Goal: Information Seeking & Learning: Learn about a topic

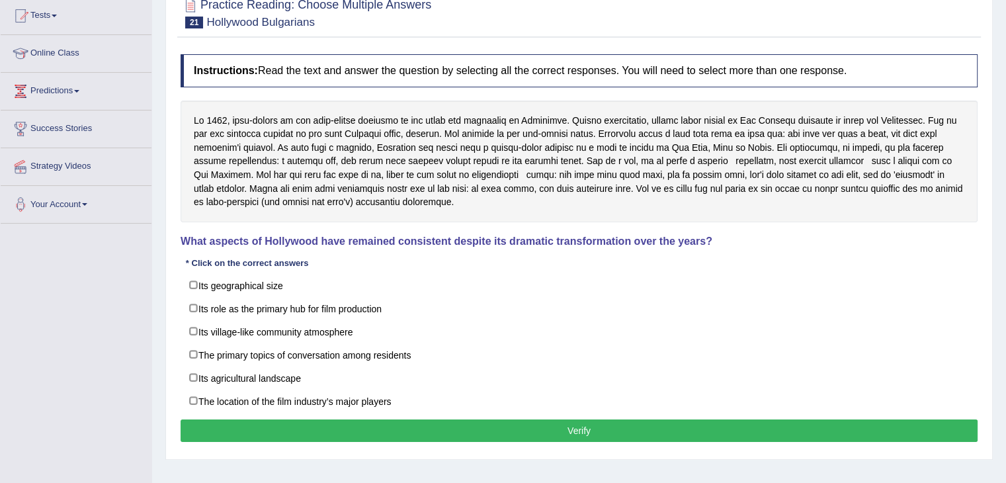
scroll to position [212, 0]
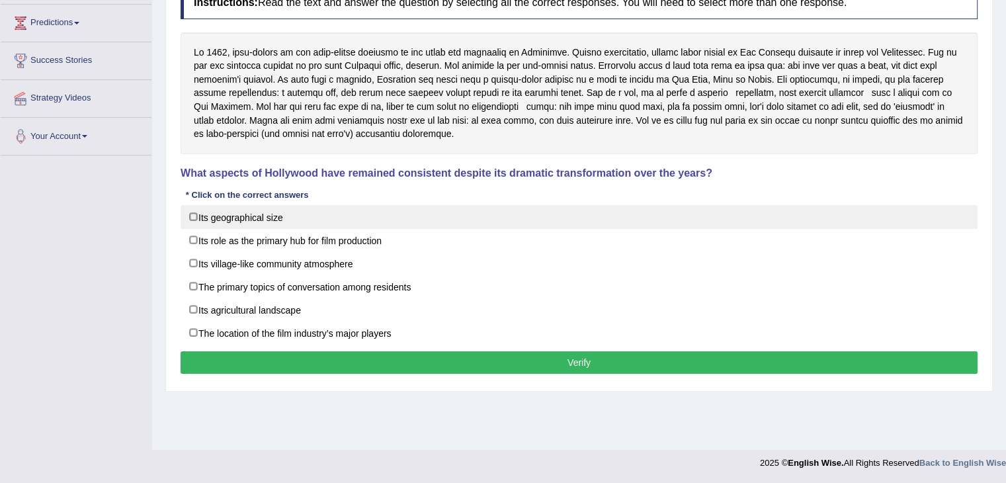
click at [191, 215] on label "Its geographical size" at bounding box center [579, 217] width 797 height 24
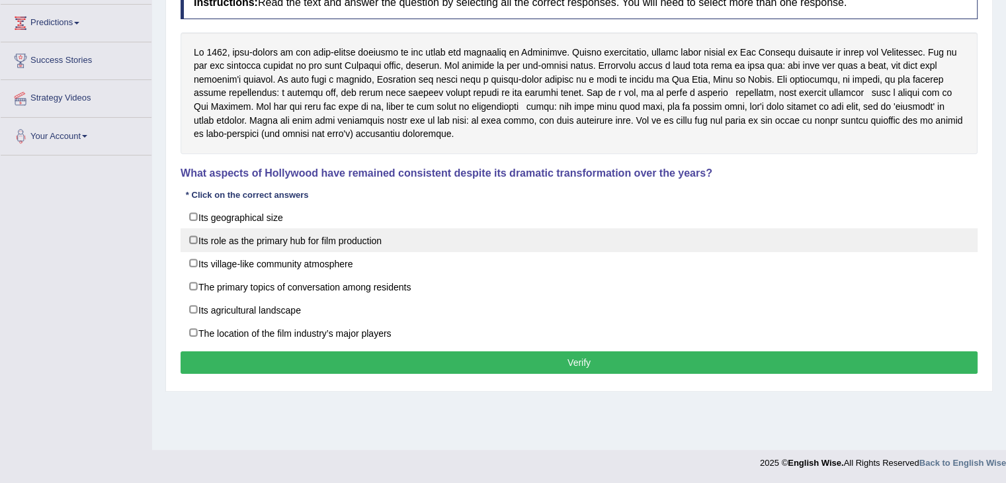
checkbox input "true"
click at [196, 235] on label "Its role as the primary hub for film production" at bounding box center [579, 240] width 797 height 24
checkbox input "true"
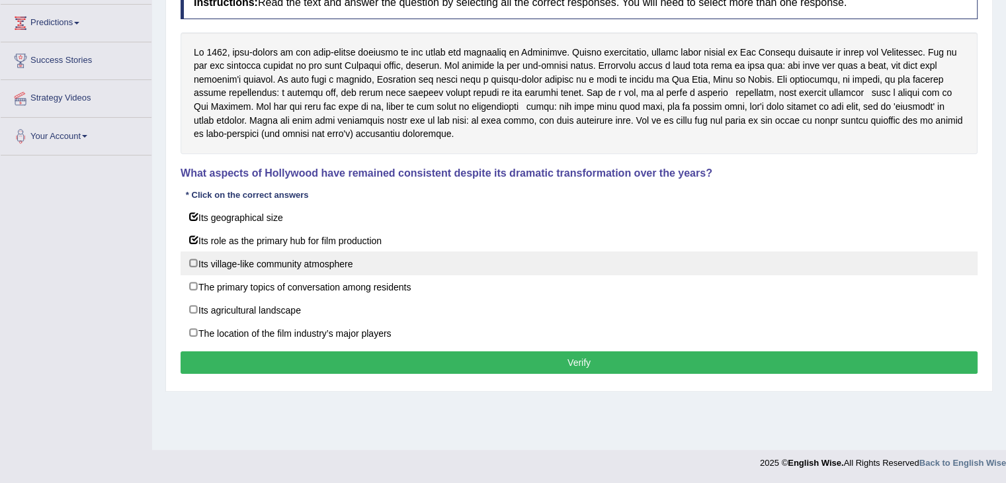
click at [191, 260] on label "Its village-like community atmosphere" at bounding box center [579, 263] width 797 height 24
checkbox input "true"
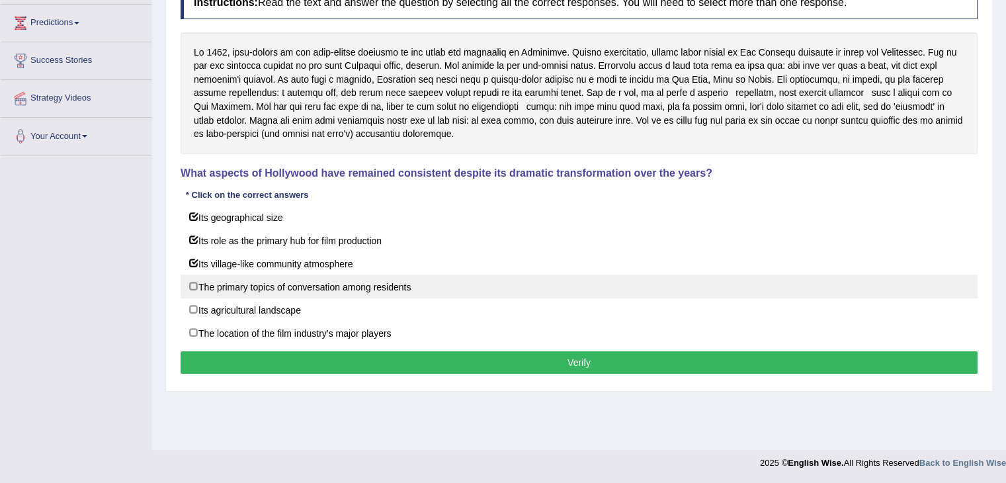
click at [193, 284] on label "The primary topics of conversation among residents" at bounding box center [579, 287] width 797 height 24
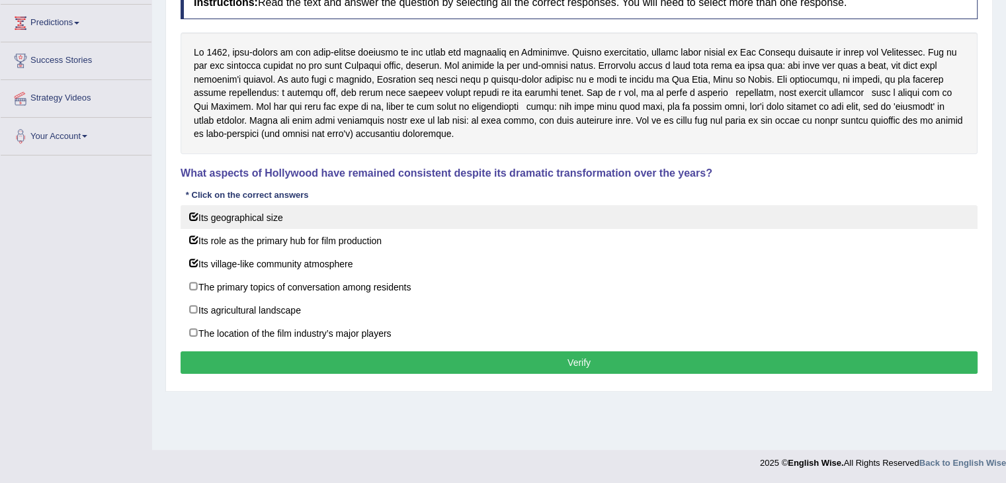
click at [192, 214] on label "Its geographical size" at bounding box center [579, 217] width 797 height 24
click at [193, 216] on label "Its geographical size" at bounding box center [579, 217] width 797 height 24
click at [194, 212] on label "Its geographical size" at bounding box center [579, 217] width 797 height 24
click at [196, 304] on label "Its agricultural landscape" at bounding box center [579, 310] width 797 height 24
click at [193, 307] on label "Its agricultural landscape" at bounding box center [579, 310] width 797 height 24
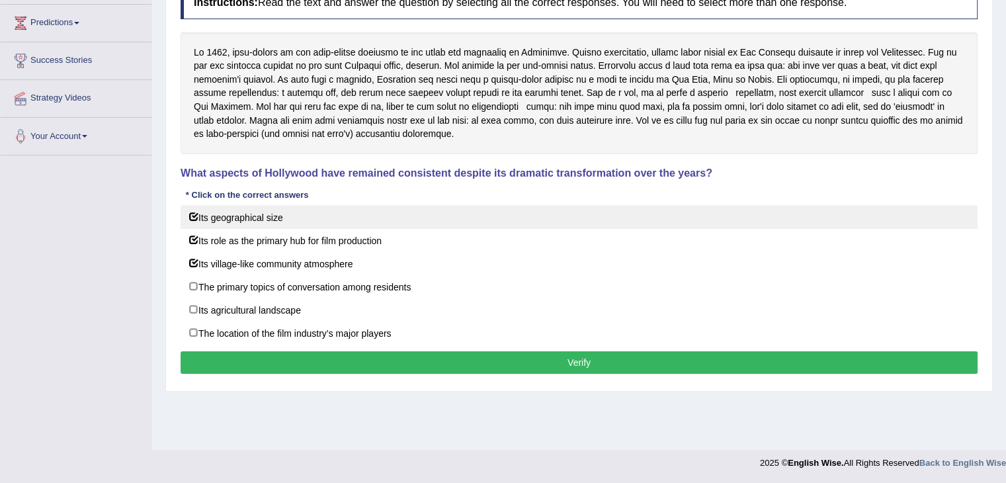
click at [192, 331] on label "The location of the film industry’s major players" at bounding box center [579, 333] width 797 height 24
checkbox input "false"
checkbox input "true"
checkbox input "false"
checkbox input "true"
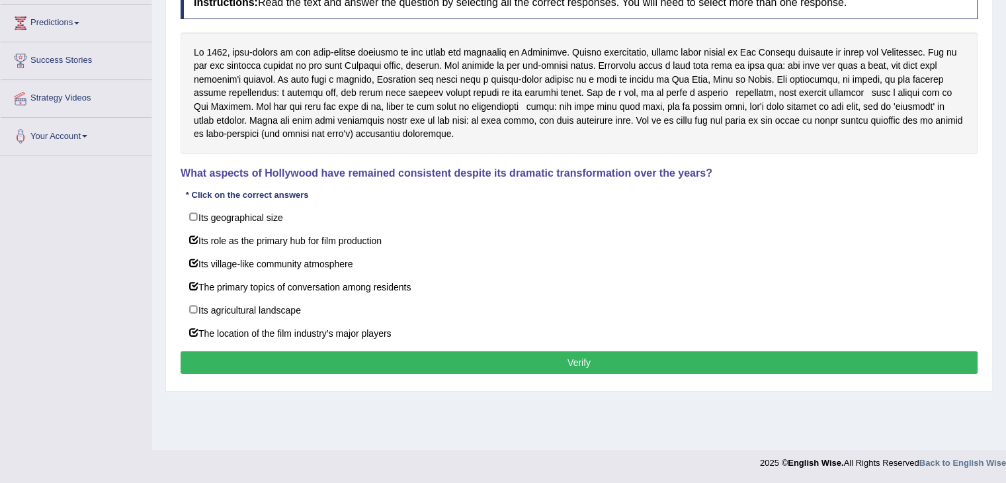
click at [530, 361] on button "Verify" at bounding box center [579, 362] width 797 height 22
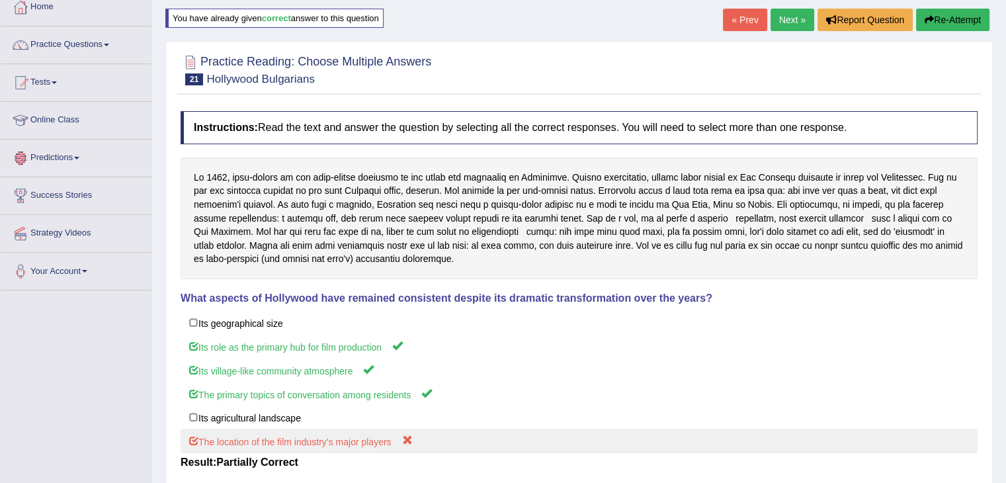
scroll to position [0, 0]
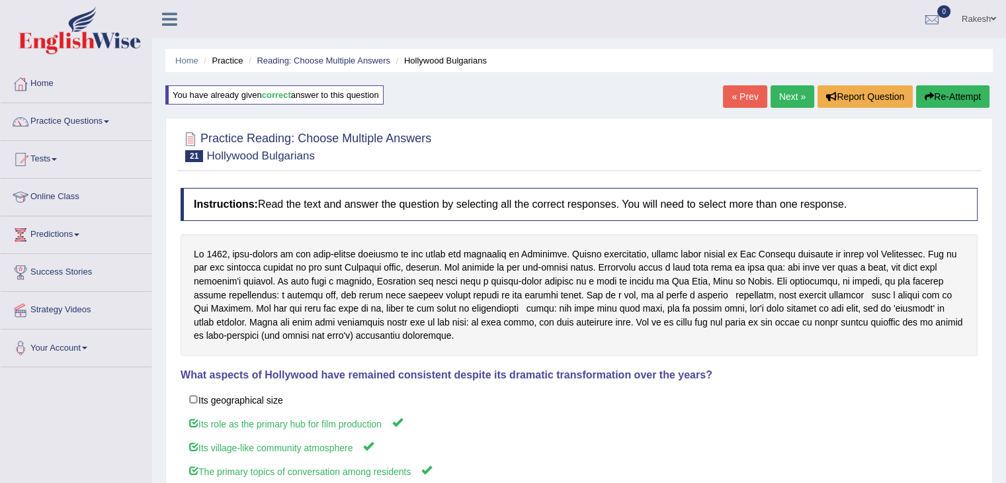
click at [783, 98] on link "Next »" at bounding box center [793, 96] width 44 height 22
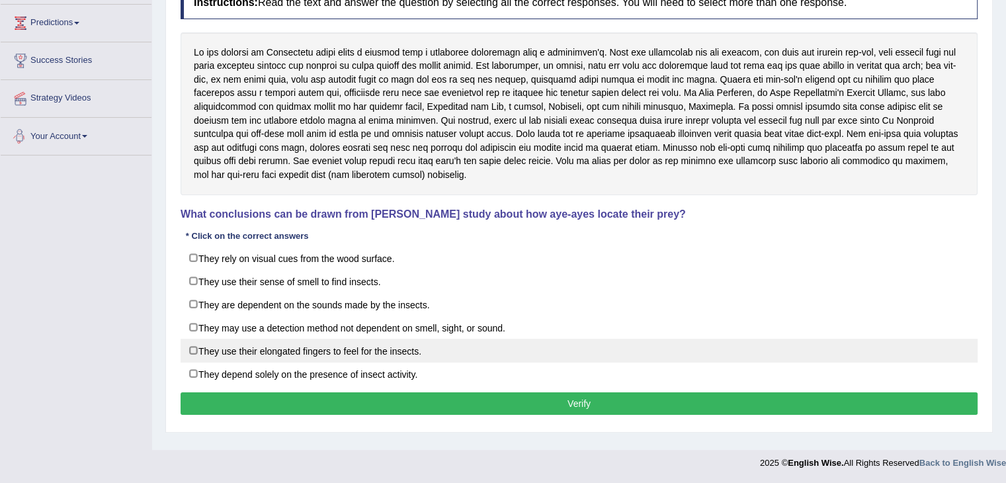
click at [196, 347] on label "They use their elongated fingers to feel for the insects." at bounding box center [579, 351] width 797 height 24
checkbox input "true"
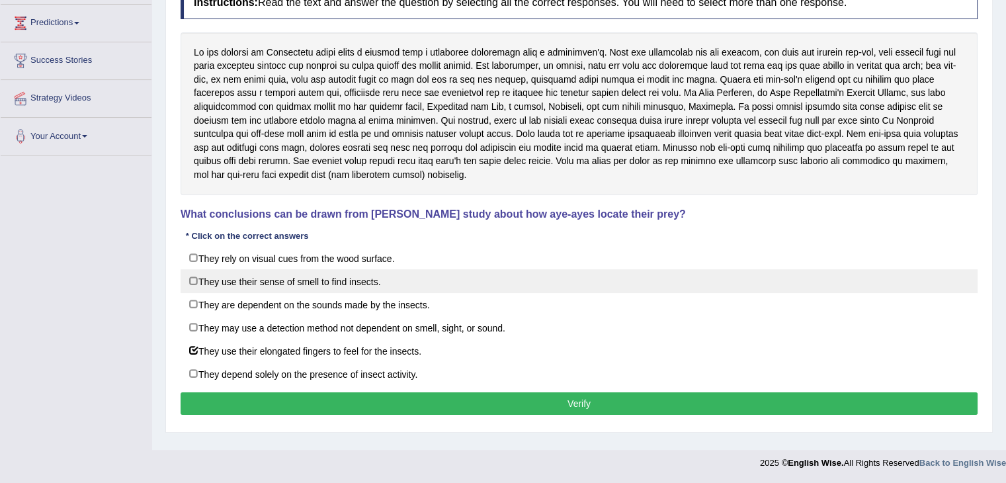
click at [198, 278] on label "They use their sense of smell to find insects." at bounding box center [579, 281] width 797 height 24
checkbox input "true"
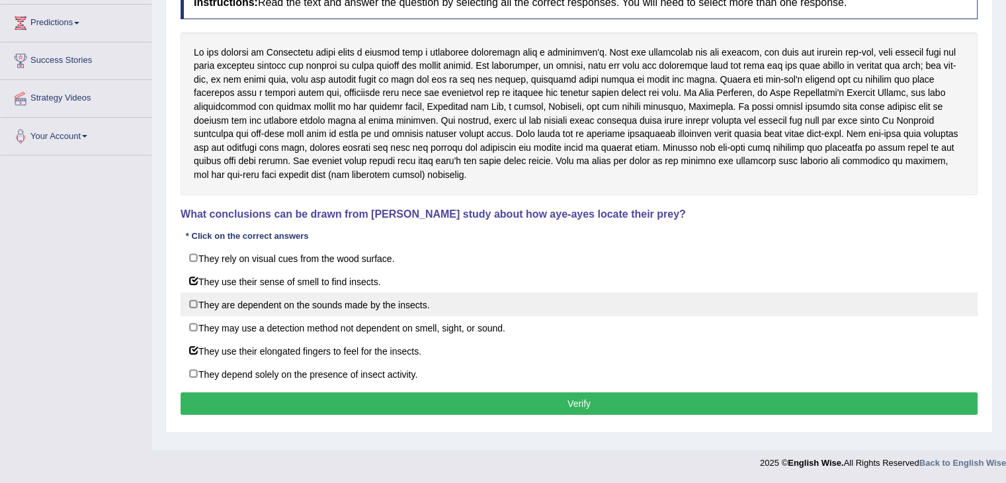
drag, startPoint x: 193, startPoint y: 302, endPoint x: 386, endPoint y: 298, distance: 193.2
click at [194, 302] on label "They are dependent on the sounds made by the insects." at bounding box center [579, 304] width 797 height 24
checkbox input "true"
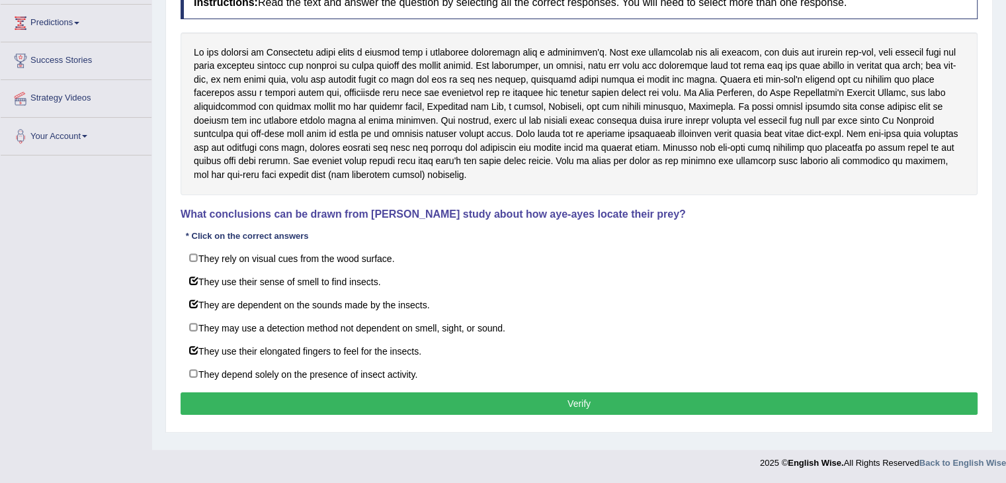
click at [583, 400] on button "Verify" at bounding box center [579, 403] width 797 height 22
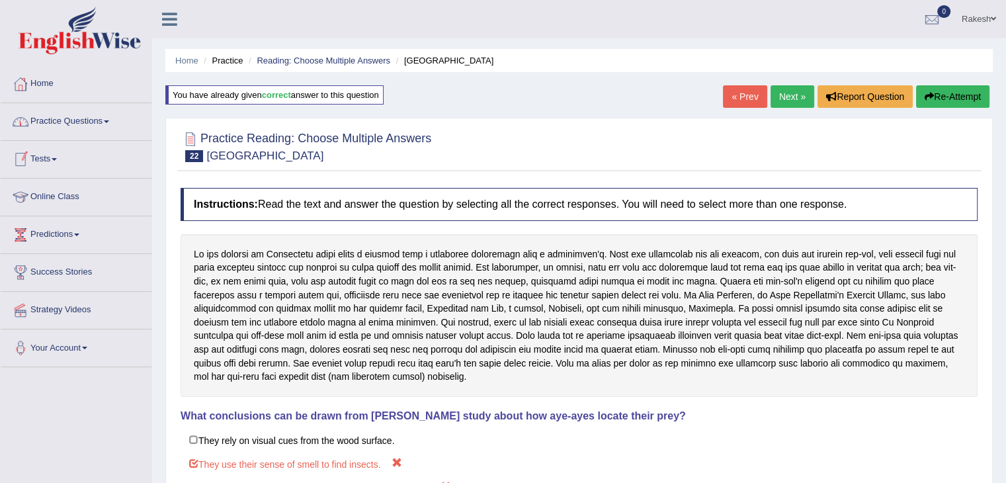
click at [102, 121] on link "Practice Questions" at bounding box center [76, 119] width 151 height 33
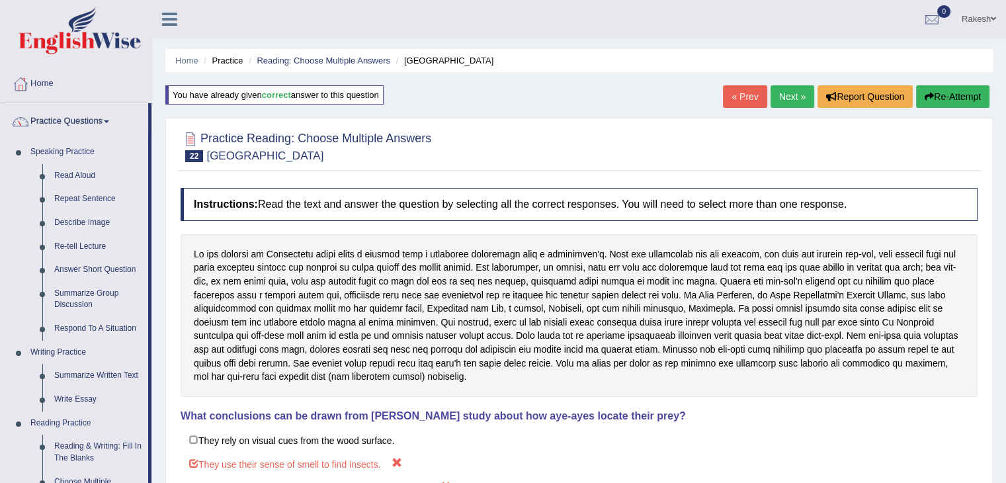
click at [85, 175] on link "Read Aloud" at bounding box center [98, 176] width 100 height 24
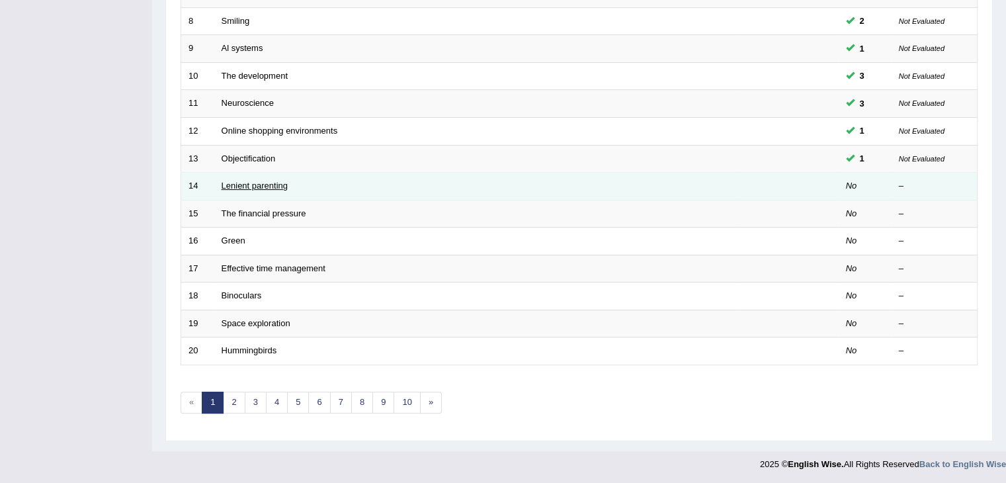
click at [275, 186] on link "Lenient parenting" at bounding box center [255, 186] width 66 height 10
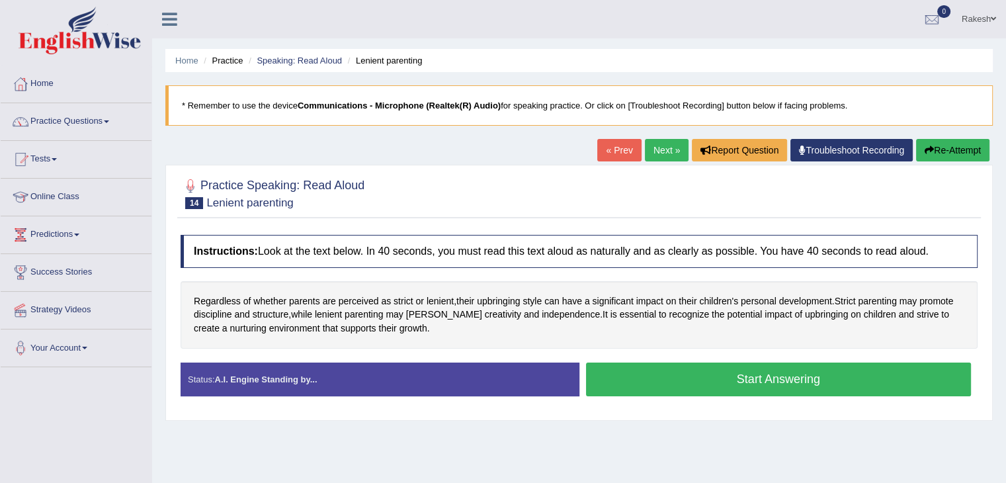
scroll to position [182, 0]
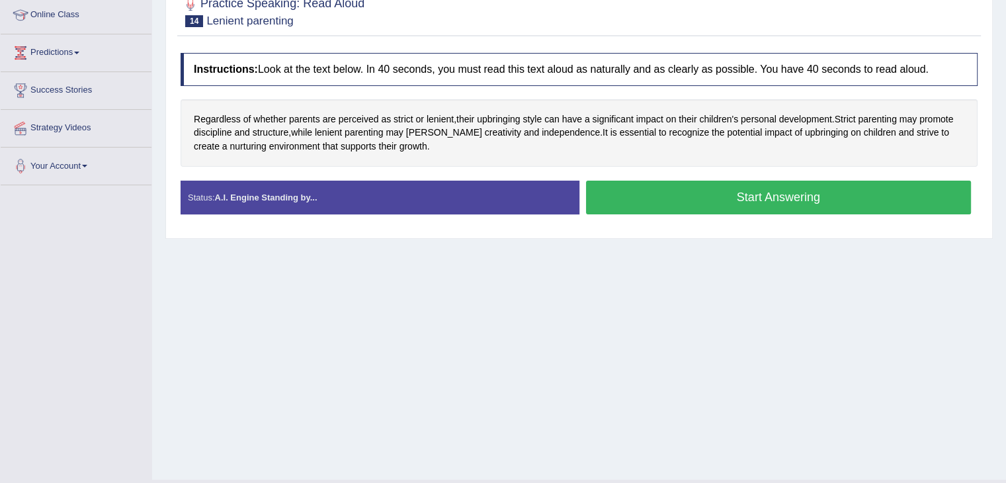
click at [778, 200] on button "Start Answering" at bounding box center [779, 198] width 386 height 34
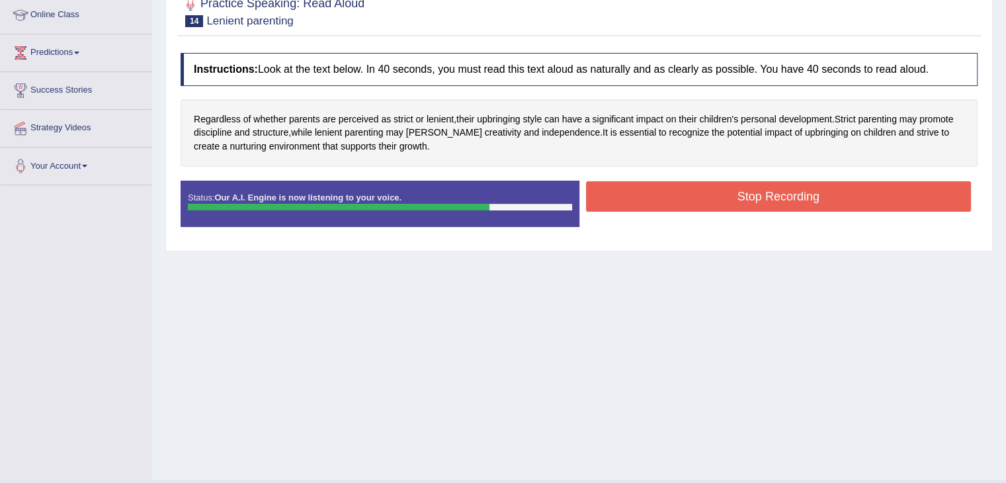
click at [778, 200] on button "Stop Recording" at bounding box center [779, 196] width 386 height 30
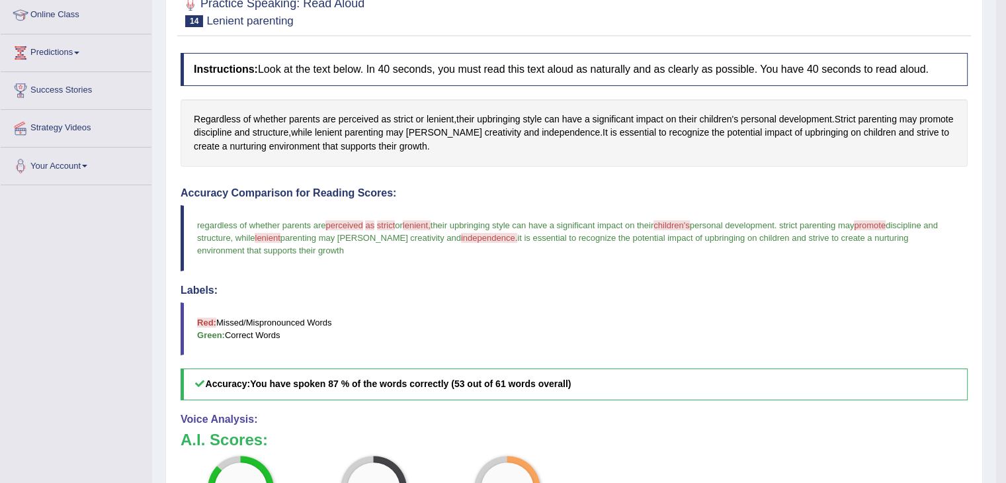
scroll to position [0, 0]
